Goal: Information Seeking & Learning: Find specific fact

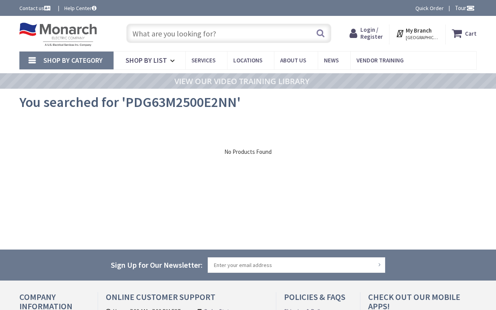
type input "N 75th Dr, Phoenix, AZ 85033, USA"
